Goal: Information Seeking & Learning: Learn about a topic

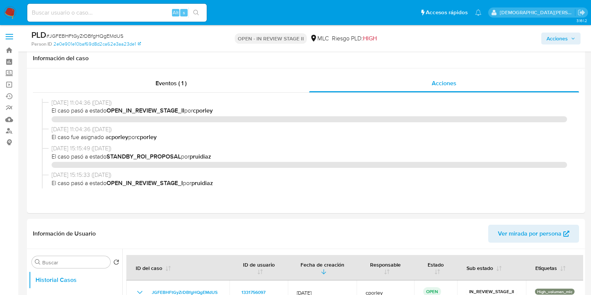
select select "10"
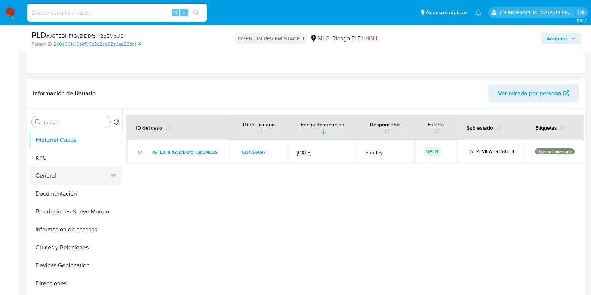
click at [60, 172] on button "General" at bounding box center [73, 176] width 88 height 18
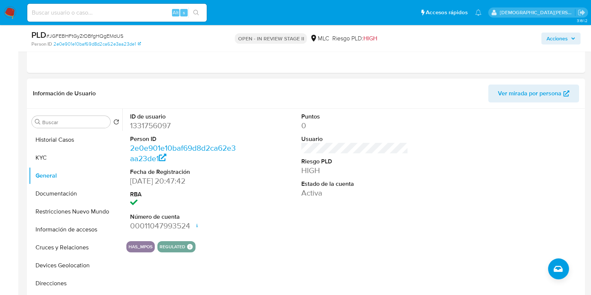
click at [337, 248] on div "HAS_MPOS REGULATED REGULATED MLC OPERADOR Evaluation Result COMPLIES User Regul…" at bounding box center [354, 246] width 457 height 11
click at [156, 126] on dd "1331756097" at bounding box center [183, 125] width 107 height 10
copy dd "1331756097"
click at [48, 195] on button "Documentación" at bounding box center [73, 194] width 88 height 18
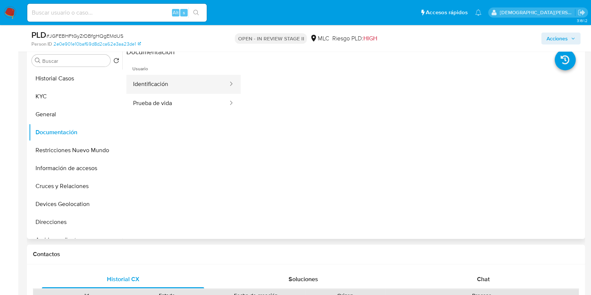
scroll to position [187, 0]
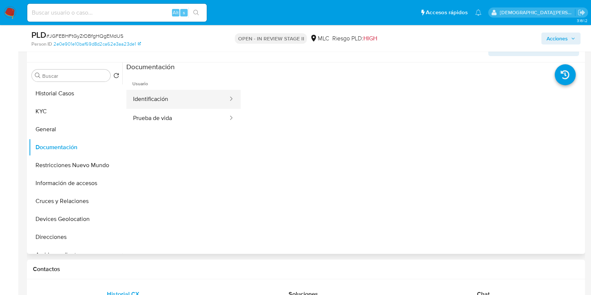
click at [202, 99] on button "Identificación" at bounding box center [177, 99] width 102 height 19
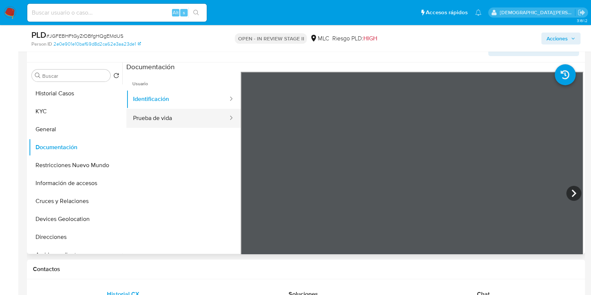
drag, startPoint x: 199, startPoint y: 120, endPoint x: 228, endPoint y: 119, distance: 29.5
click at [200, 120] on button "Prueba de vida" at bounding box center [177, 118] width 102 height 19
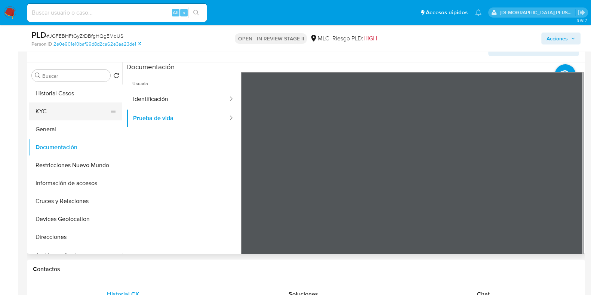
click at [64, 107] on button "KYC" at bounding box center [73, 111] width 88 height 18
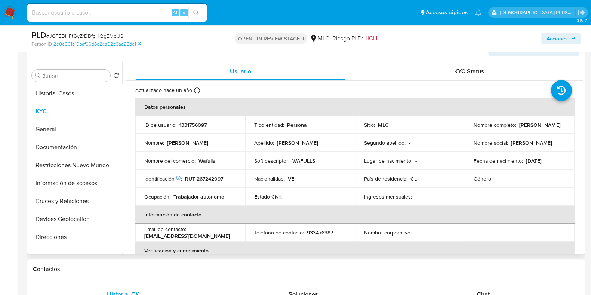
click at [212, 176] on p "RUT 267242097" at bounding box center [204, 178] width 38 height 7
copy p "267242097"
drag, startPoint x: 558, startPoint y: 129, endPoint x: 478, endPoint y: 126, distance: 80.1
click at [475, 128] on div "Nombre completo : David Fernando Delgado Velazquez" at bounding box center [520, 125] width 92 height 7
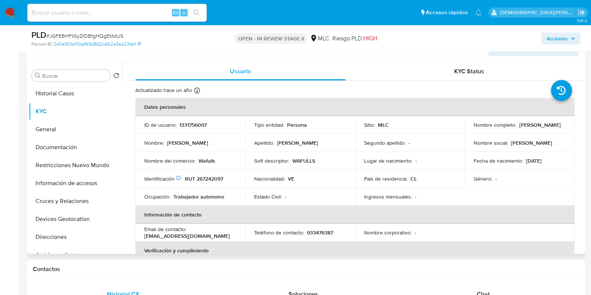
drag, startPoint x: 478, startPoint y: 126, endPoint x: 524, endPoint y: 134, distance: 47.1
click at [540, 143] on td "Nombre social : David Fernando" at bounding box center [520, 143] width 110 height 18
drag, startPoint x: 562, startPoint y: 129, endPoint x: 477, endPoint y: 126, distance: 84.9
click at [474, 128] on div "Nombre completo : David Fernando Delgado Velazquez" at bounding box center [520, 125] width 92 height 7
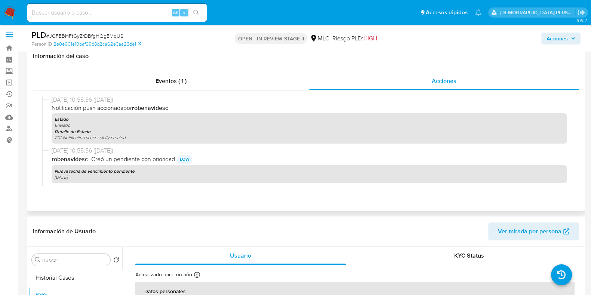
scroll to position [0, 0]
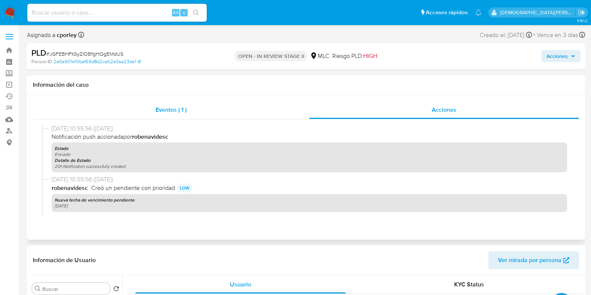
click at [174, 113] on span "Eventos ( 1 )" at bounding box center [171, 109] width 31 height 9
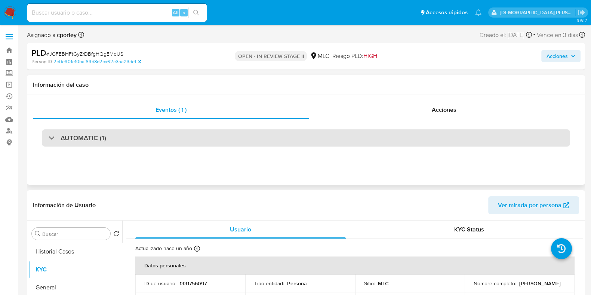
click at [213, 141] on div "AUTOMATIC (1)" at bounding box center [306, 137] width 528 height 17
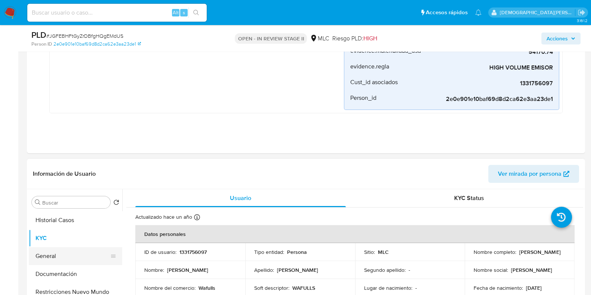
scroll to position [187, 0]
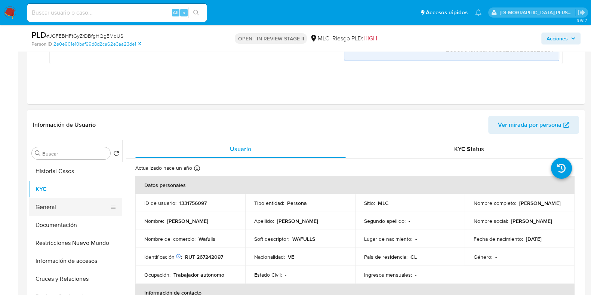
click at [73, 207] on button "General" at bounding box center [73, 207] width 88 height 18
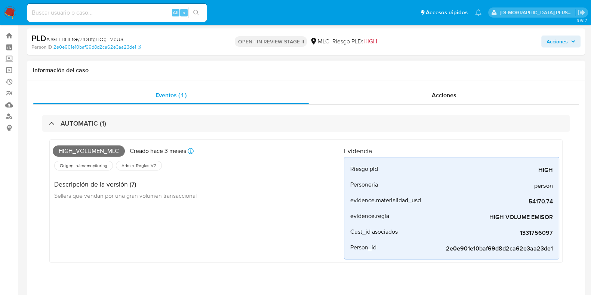
scroll to position [0, 0]
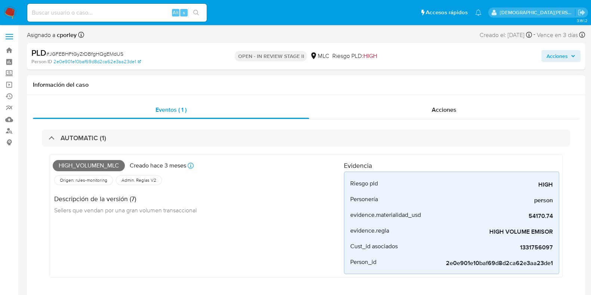
click at [224, 253] on div "High_volumen_mlc Creado hace 3 meses Creado: 12/07/2025 16:06:45 Origen: rules-…" at bounding box center [198, 215] width 291 height 117
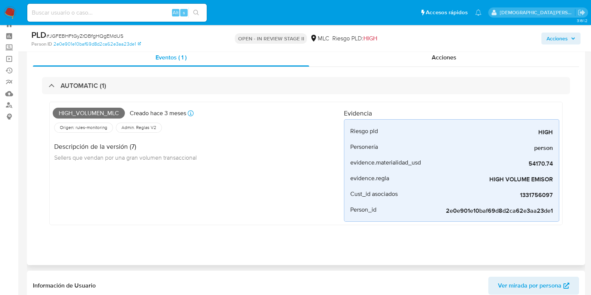
scroll to position [46, 0]
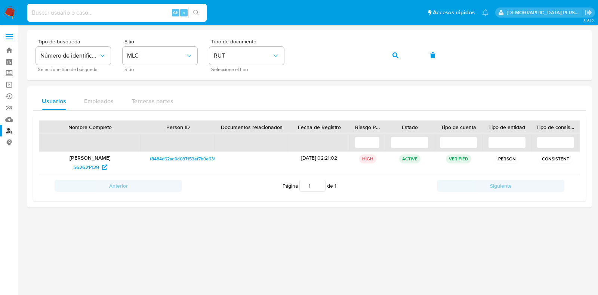
click at [107, 14] on input at bounding box center [117, 13] width 180 height 10
paste input "2689342938"
type input "2689342938"
click at [197, 13] on icon "search-icon" at bounding box center [196, 13] width 6 height 6
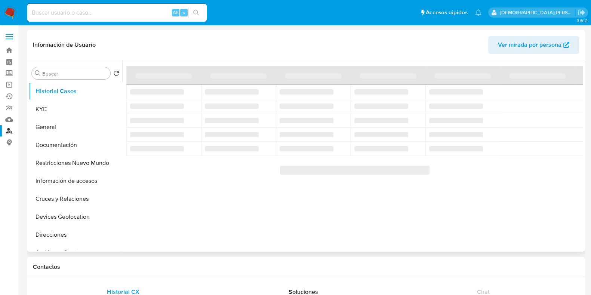
select select "10"
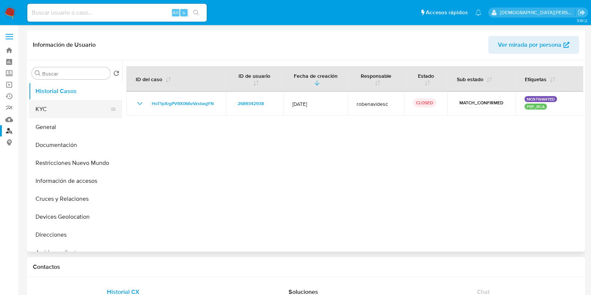
click at [68, 104] on button "KYC" at bounding box center [73, 109] width 88 height 18
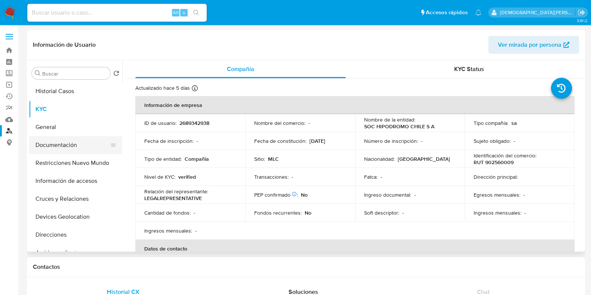
click at [69, 145] on button "Documentación" at bounding box center [73, 145] width 88 height 18
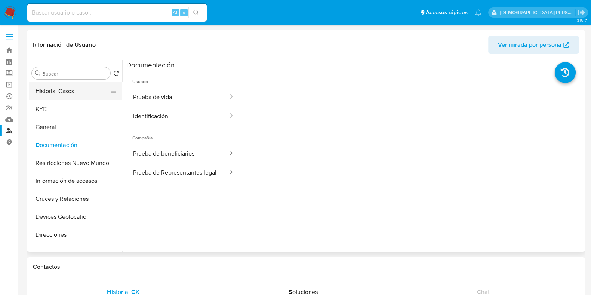
click at [68, 87] on button "Historial Casos" at bounding box center [73, 91] width 88 height 18
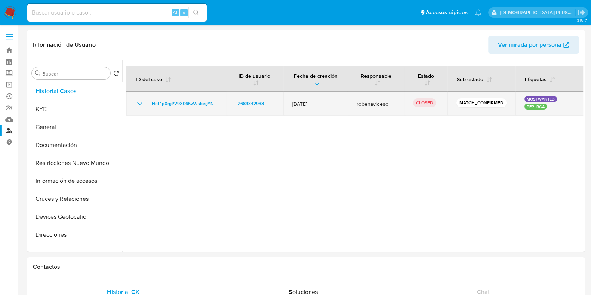
click at [136, 101] on icon "Mostrar/Ocultar" at bounding box center [139, 103] width 9 height 9
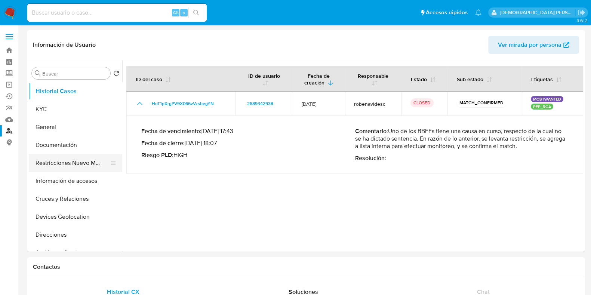
click at [59, 166] on button "Restricciones Nuevo Mundo" at bounding box center [73, 163] width 88 height 18
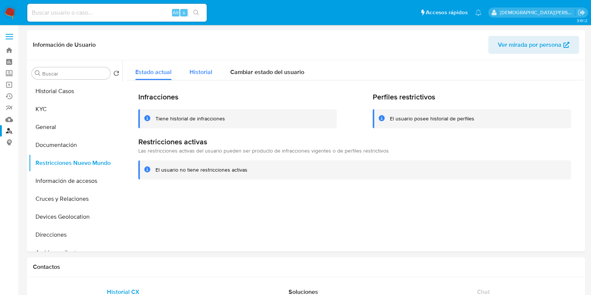
click at [199, 70] on span "Historial" at bounding box center [201, 72] width 23 height 9
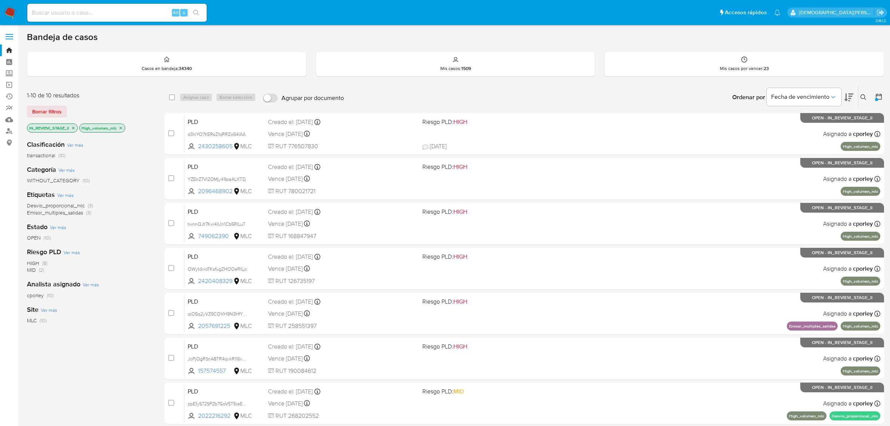
scroll to position [4, 0]
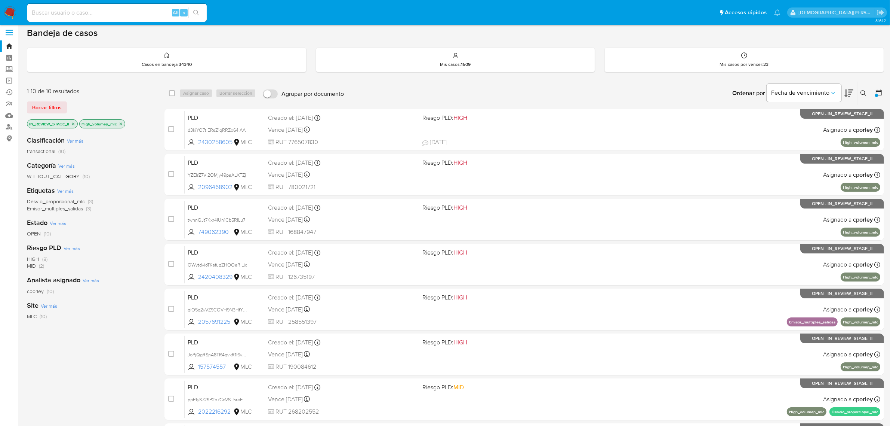
click at [121, 123] on icon "close-filter" at bounding box center [121, 124] width 4 height 4
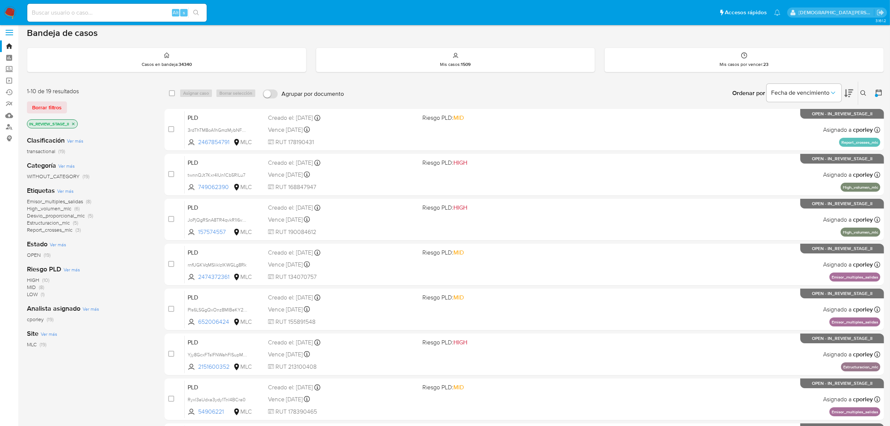
click at [72, 122] on icon "close-filter" at bounding box center [73, 124] width 4 height 4
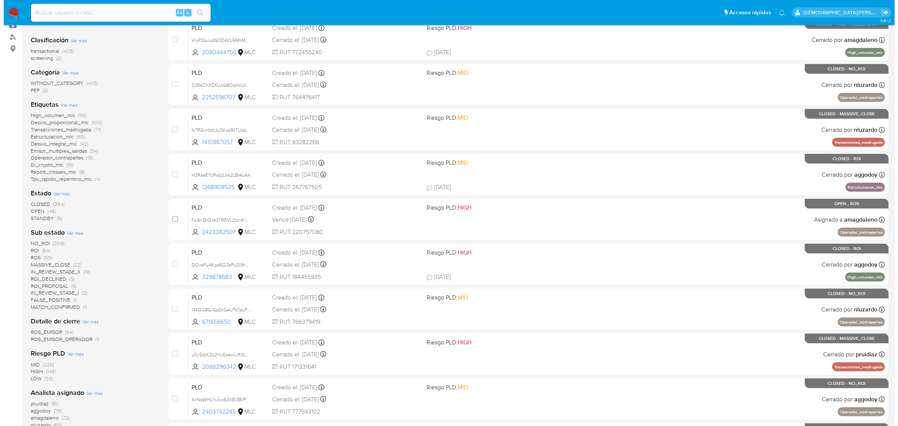
scroll to position [44, 0]
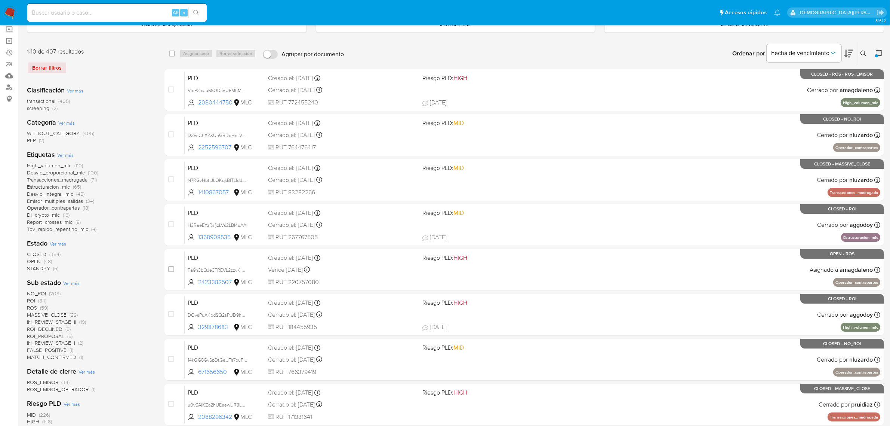
click at [65, 154] on span "Ver más" at bounding box center [65, 154] width 16 height 7
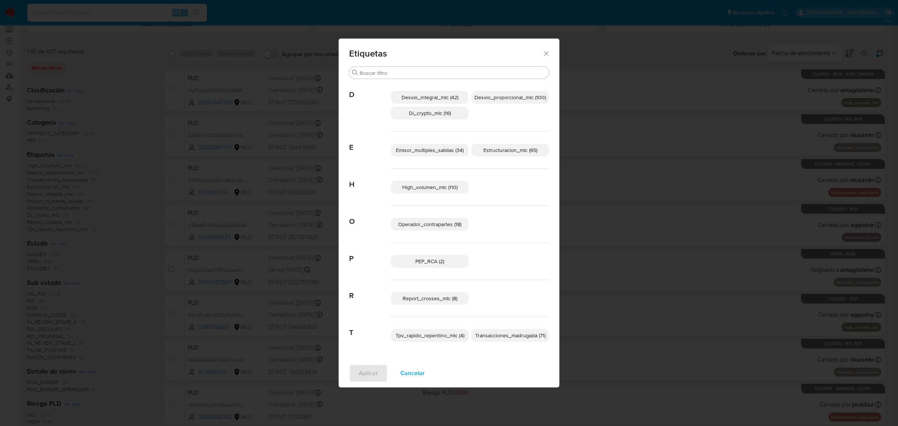
drag, startPoint x: 546, startPoint y: 53, endPoint x: 776, endPoint y: 61, distance: 230.1
click at [556, 50] on div "Etiquetas" at bounding box center [448, 52] width 221 height 27
click at [410, 374] on span "Cancelar" at bounding box center [412, 373] width 24 height 16
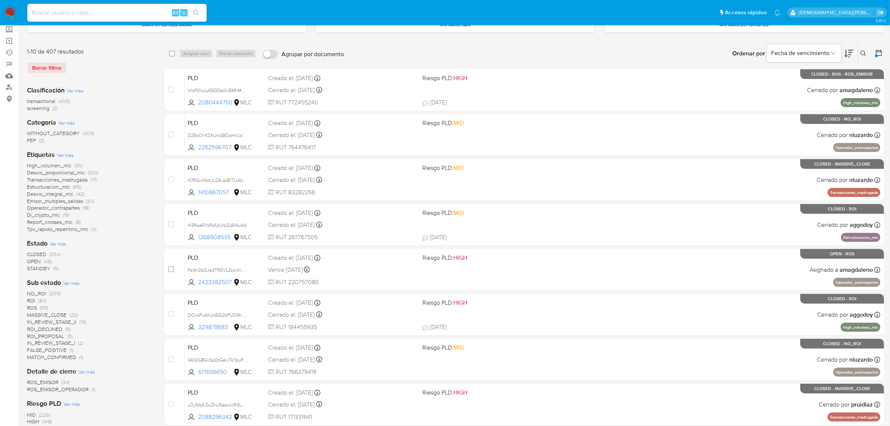
click at [881, 53] on icon at bounding box center [878, 52] width 7 height 7
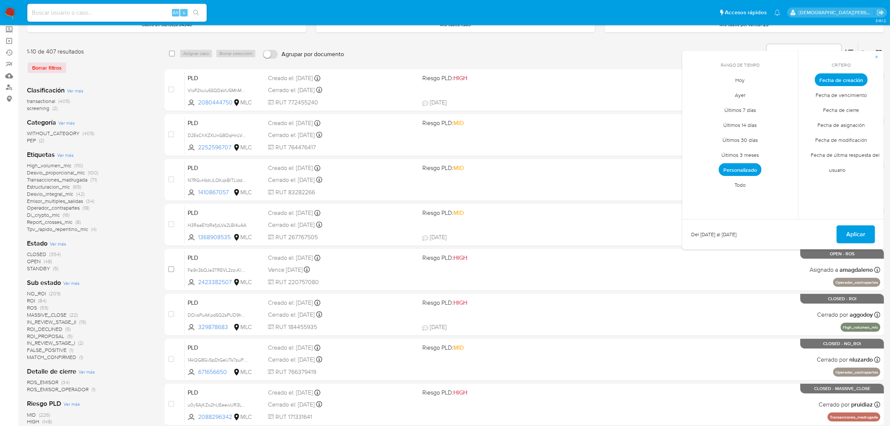
click at [743, 168] on span "Personalizado" at bounding box center [740, 169] width 43 height 13
click at [740, 65] on span "Rango de tiempo" at bounding box center [744, 65] width 40 height 6
click at [737, 184] on span "Todo" at bounding box center [740, 184] width 27 height 15
click at [859, 230] on span "Aplicar" at bounding box center [856, 234] width 19 height 16
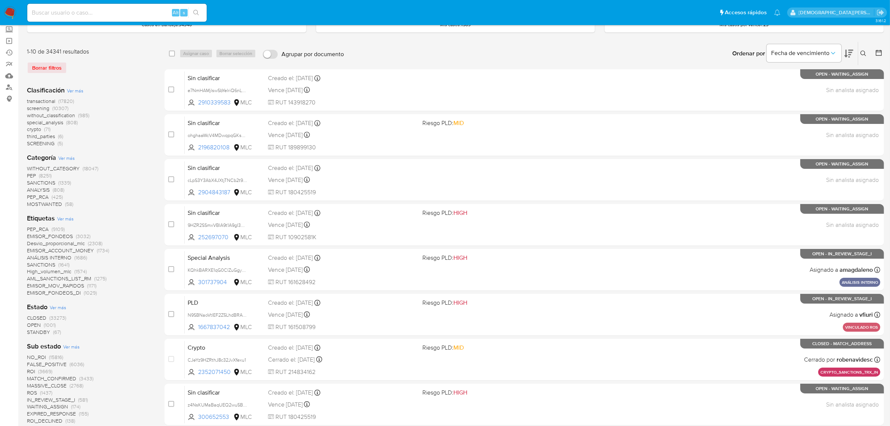
click at [65, 217] on span "Ver más" at bounding box center [65, 218] width 16 height 7
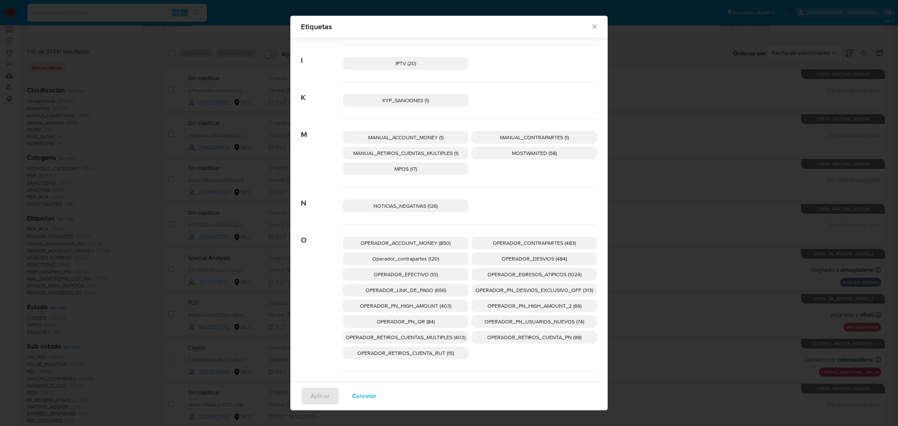
scroll to position [462, 0]
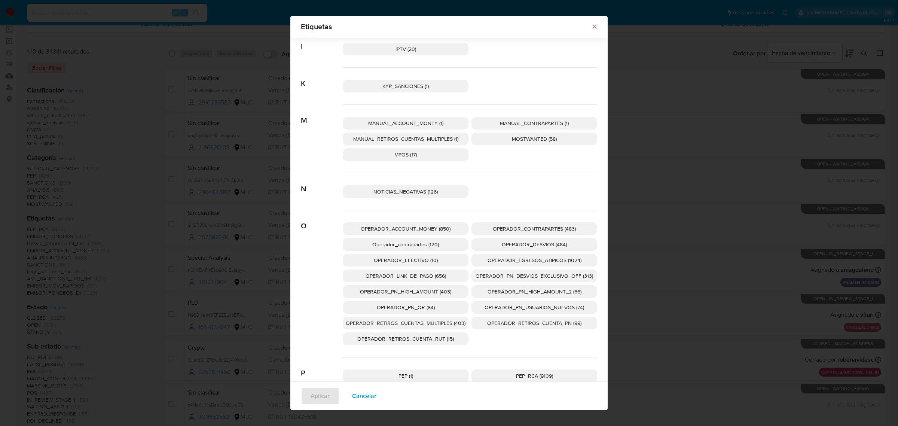
click at [380, 259] on span "OPERADOR_EFECTIVO (10)" at bounding box center [406, 259] width 64 height 7
click at [320, 393] on span "Aplicar" at bounding box center [319, 395] width 19 height 16
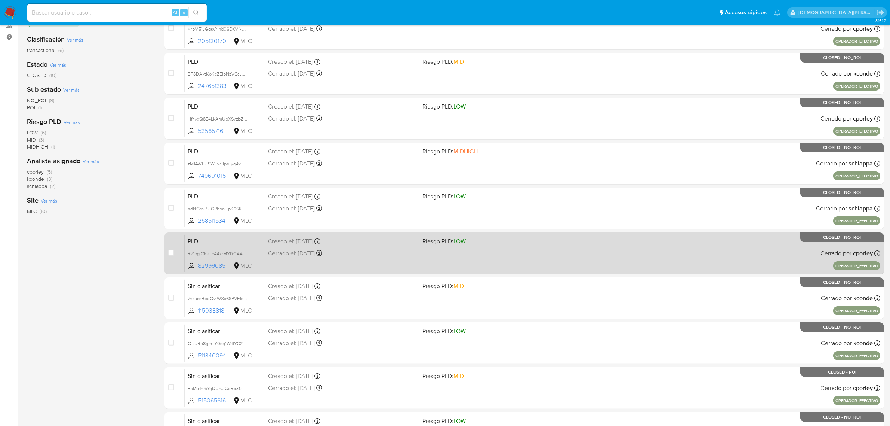
scroll to position [4, 0]
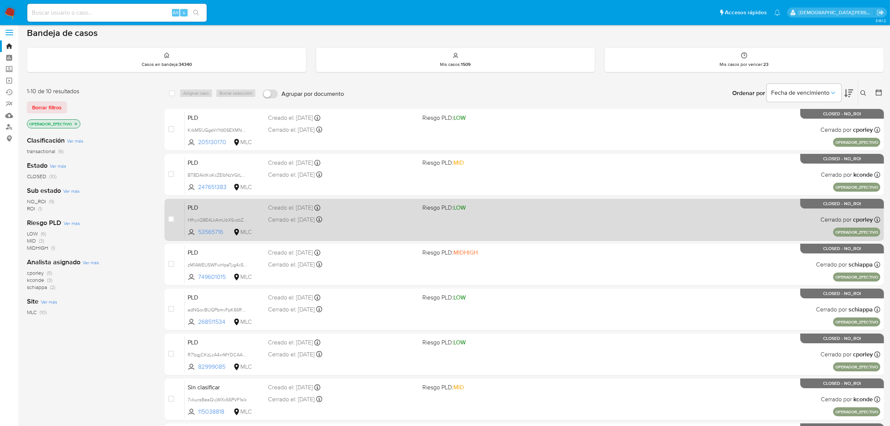
click at [584, 227] on div "PLD HfhyxQ8E4LkAmUbXSvzbZeJG 53565716 MLC Riesgo PLD: LOW Creado el: 13/07/2021…" at bounding box center [533, 219] width 696 height 38
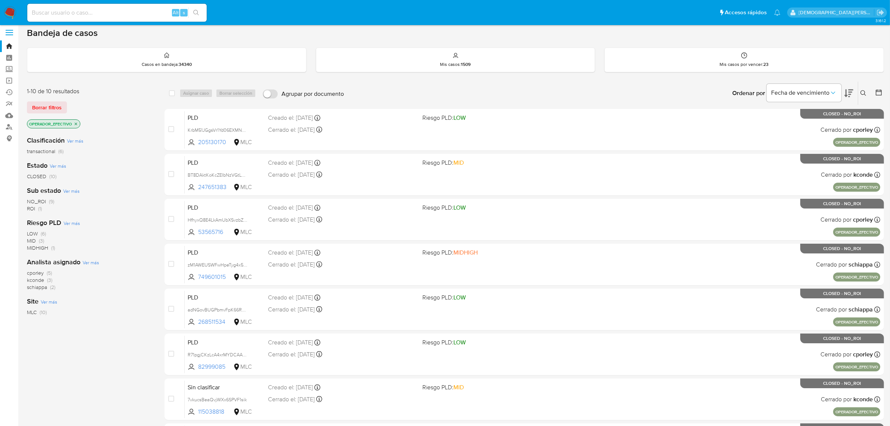
click at [77, 122] on icon "close-filter" at bounding box center [76, 124] width 4 height 4
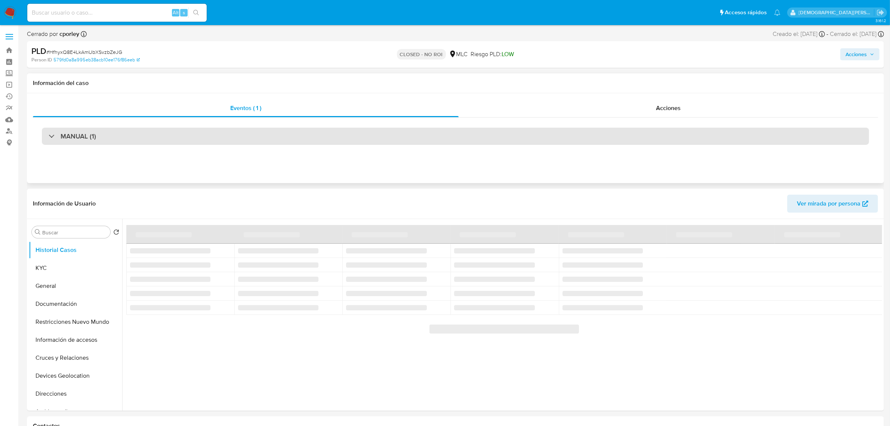
select select "10"
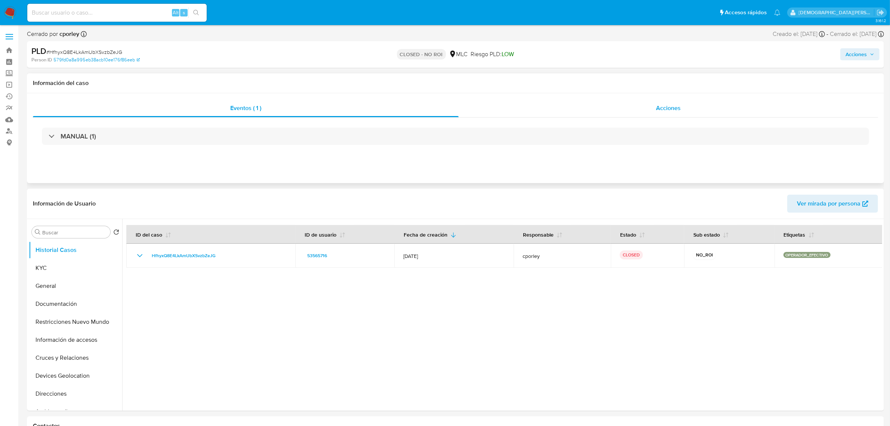
click at [657, 113] on div "Acciones" at bounding box center [669, 108] width 420 height 18
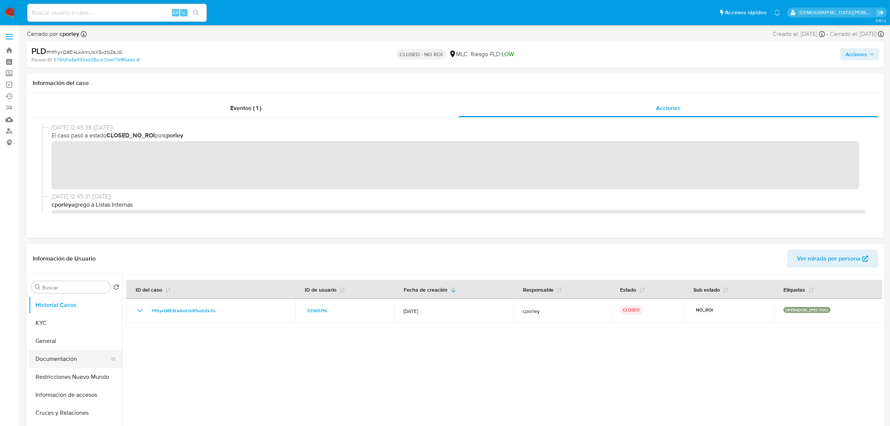
drag, startPoint x: 52, startPoint y: 355, endPoint x: 0, endPoint y: 300, distance: 75.4
click at [52, 355] on button "Documentación" at bounding box center [75, 359] width 93 height 18
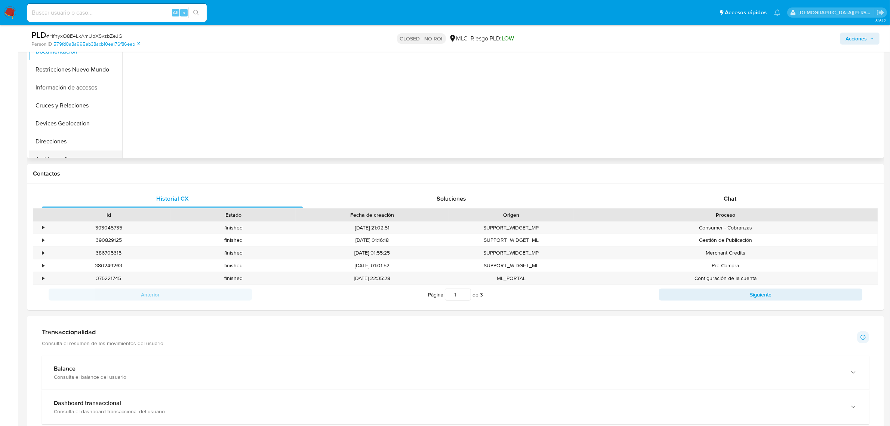
scroll to position [140, 0]
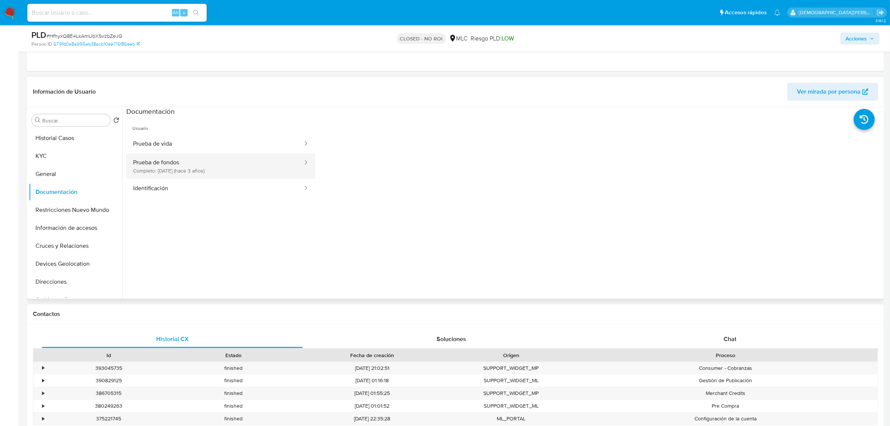
click at [245, 171] on button "Prueba de fondos Completo: 26/02/2023 (hace 3 años)" at bounding box center [214, 165] width 177 height 25
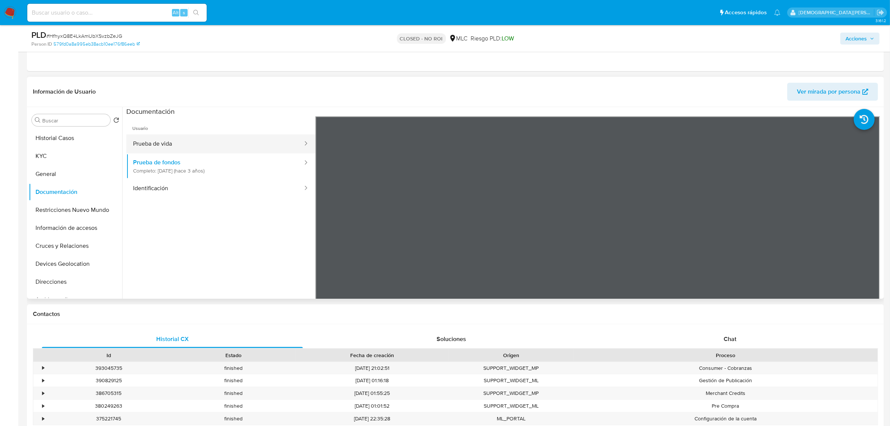
click at [204, 142] on button "Prueba de vida" at bounding box center [214, 143] width 177 height 19
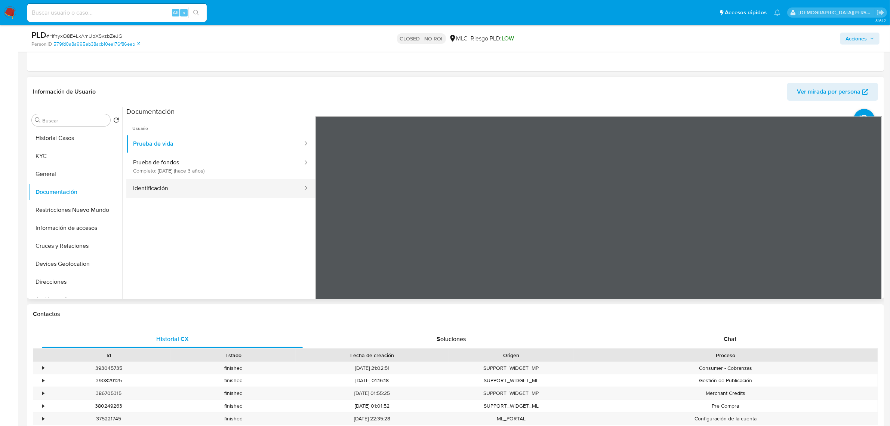
click at [177, 188] on button "Identificación" at bounding box center [214, 188] width 177 height 19
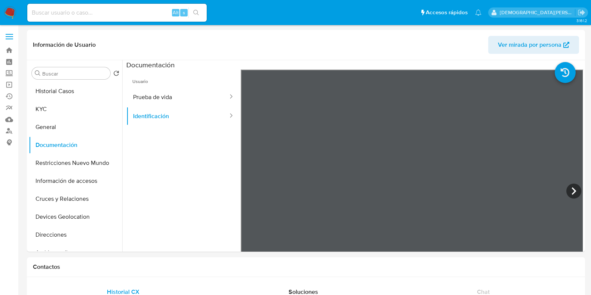
select select "10"
